Goal: Find specific page/section: Find specific page/section

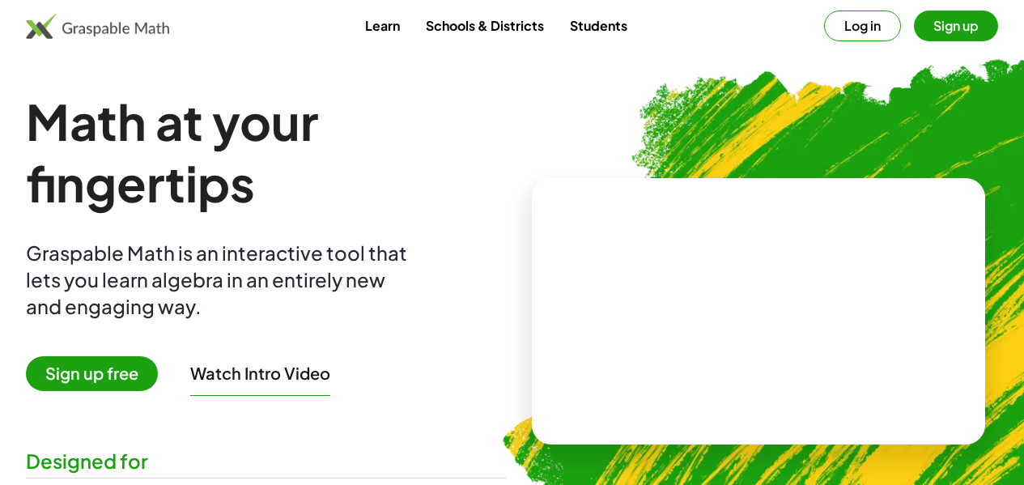
click at [829, 13] on button "Log in" at bounding box center [862, 26] width 77 height 31
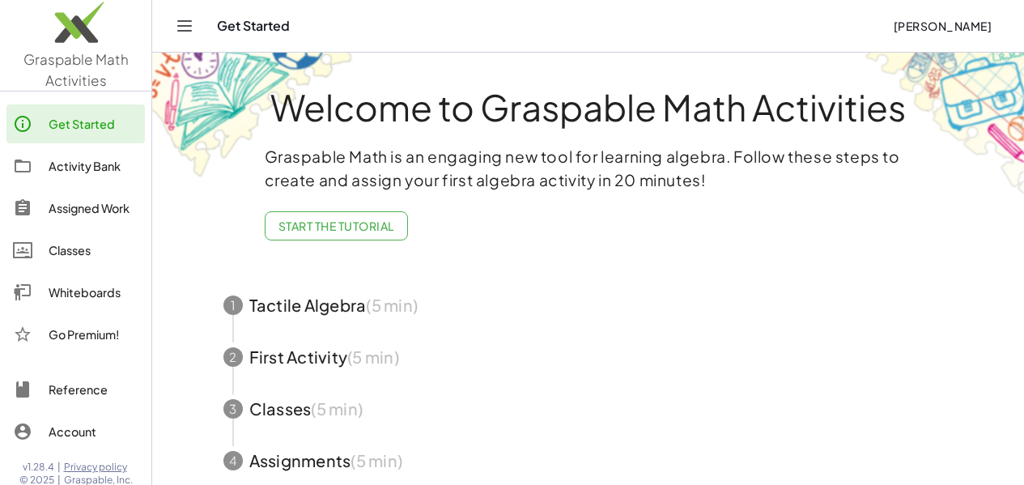
click at [73, 282] on link "Whiteboards" at bounding box center [75, 292] width 138 height 39
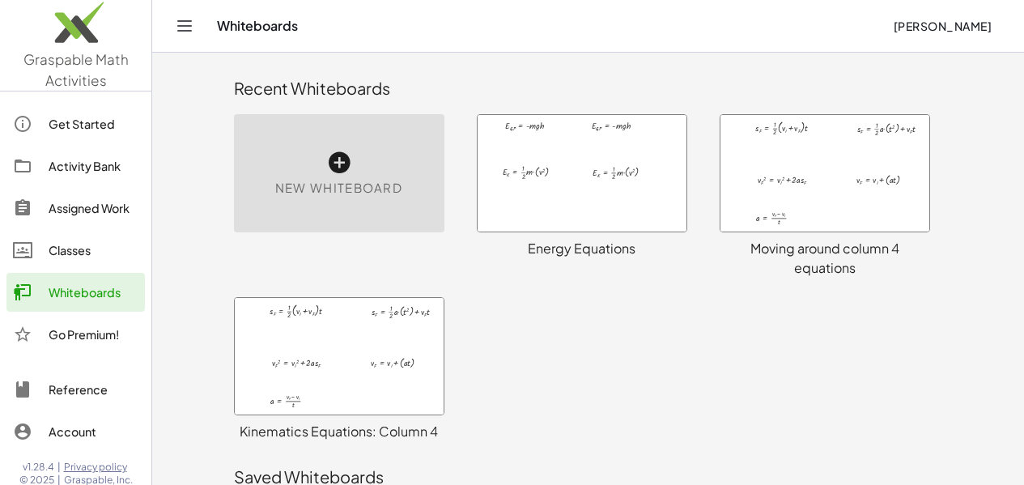
click at [785, 219] on div at bounding box center [824, 173] width 209 height 117
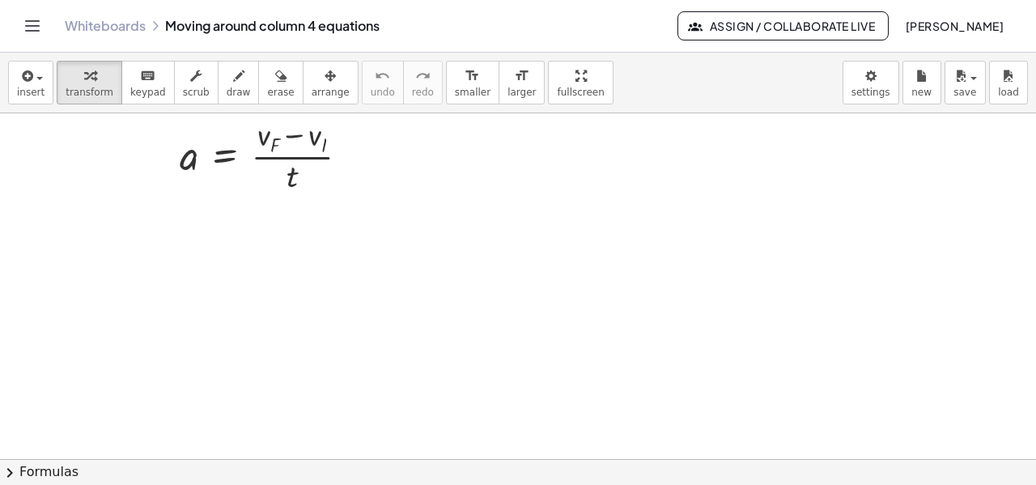
scroll to position [419, 0]
